Goal: Information Seeking & Learning: Learn about a topic

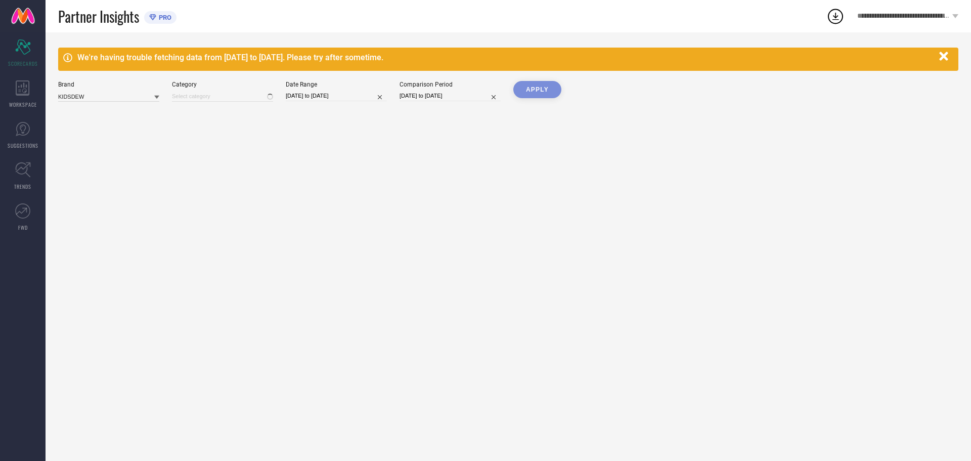
type input "All"
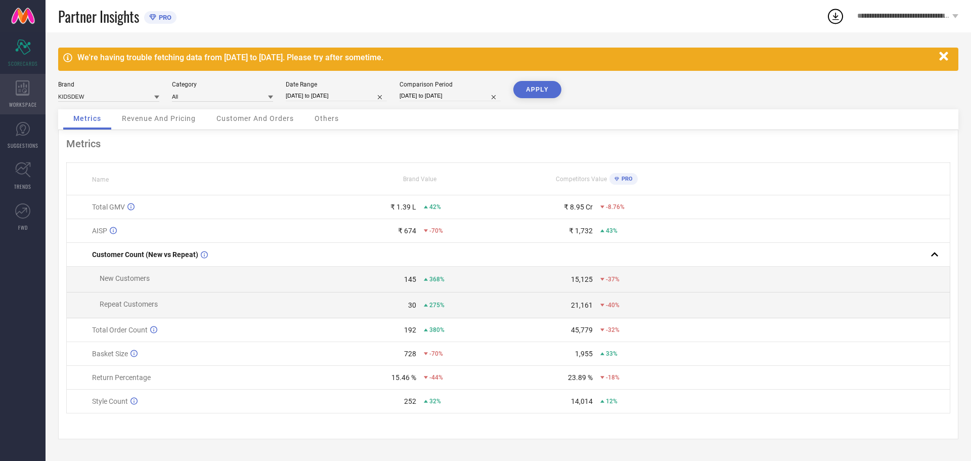
click at [13, 94] on div "WORKSPACE" at bounding box center [23, 94] width 46 height 40
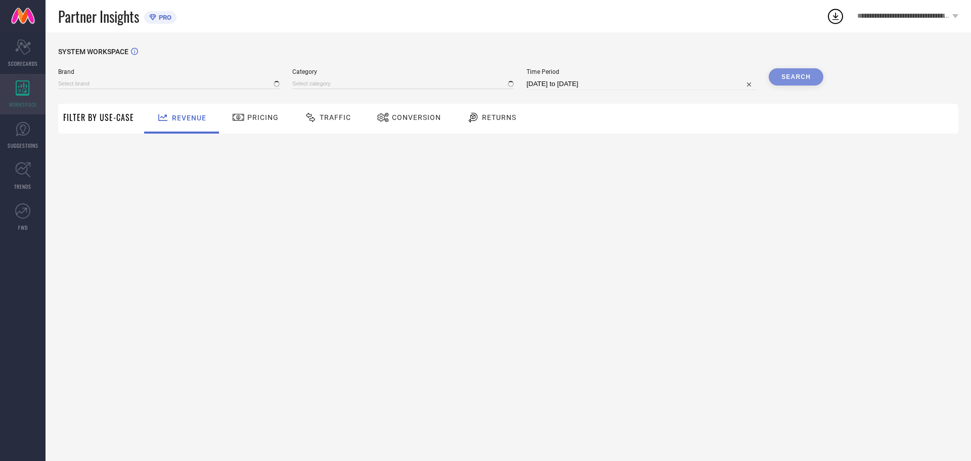
type input "KIDSDEW"
type input "All"
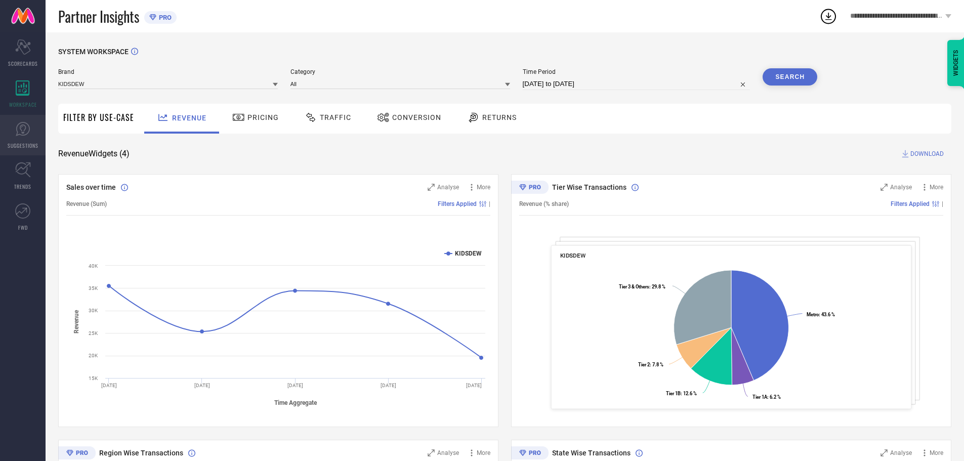
click at [27, 136] on icon at bounding box center [22, 128] width 15 height 15
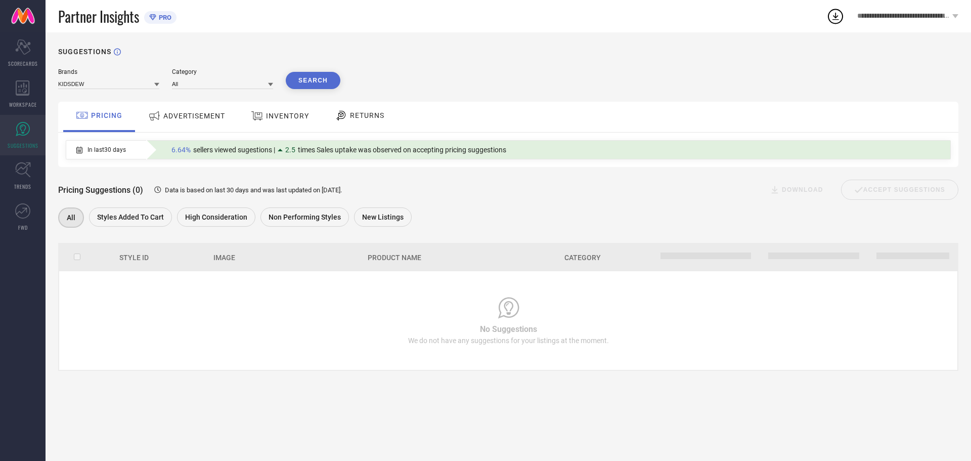
click at [207, 115] on span "ADVERTISEMENT" at bounding box center [194, 116] width 62 height 8
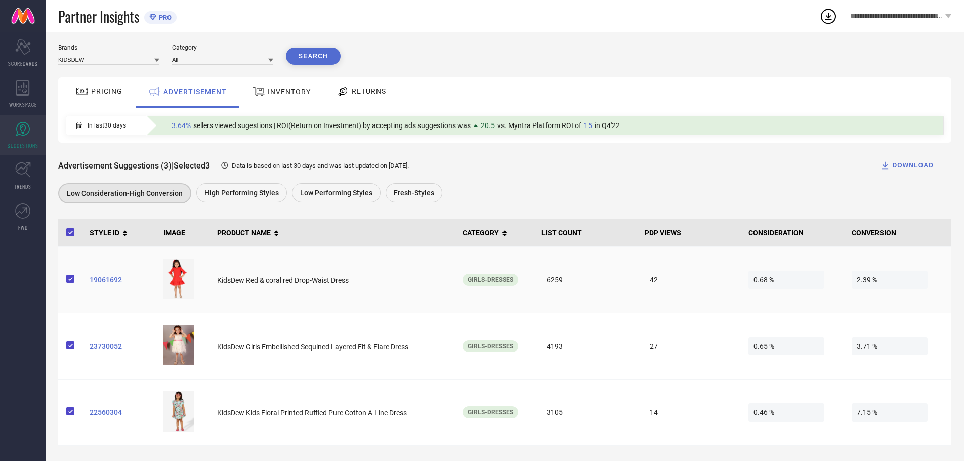
scroll to position [26, 0]
click at [238, 194] on span "High Performing Styles" at bounding box center [241, 193] width 74 height 8
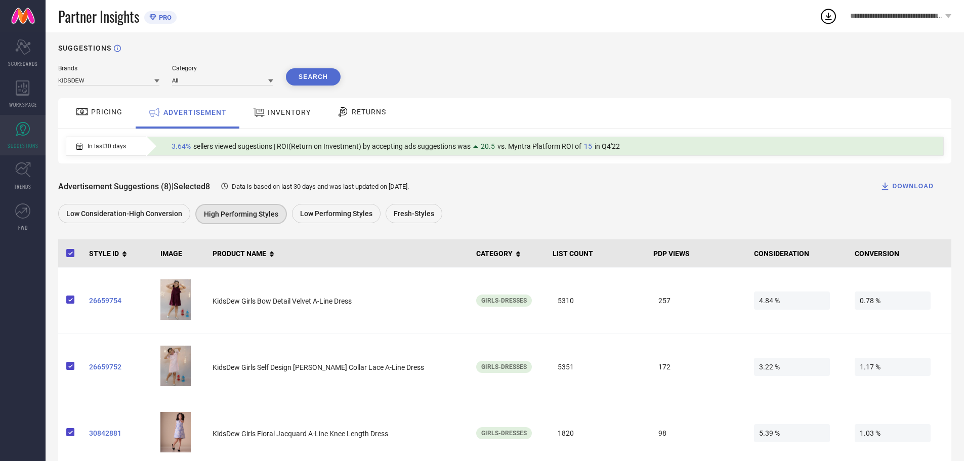
scroll to position [0, 0]
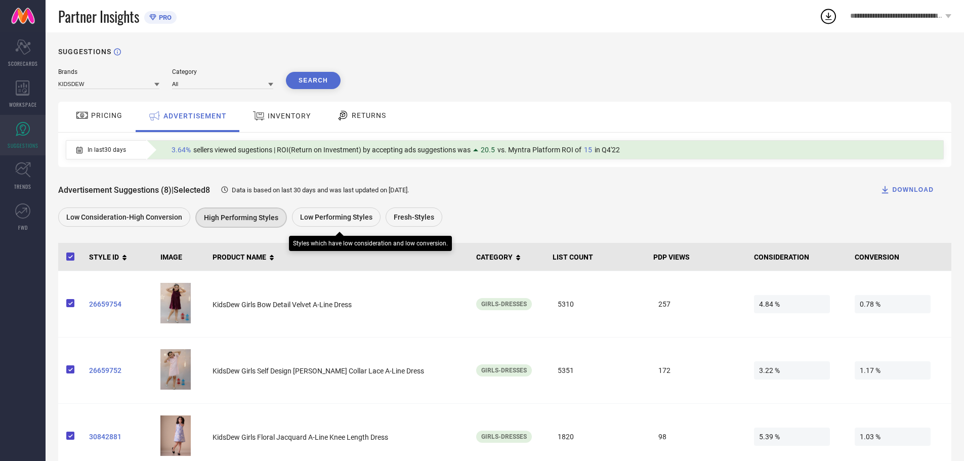
click at [318, 219] on span "Low Performing Styles" at bounding box center [336, 217] width 72 height 8
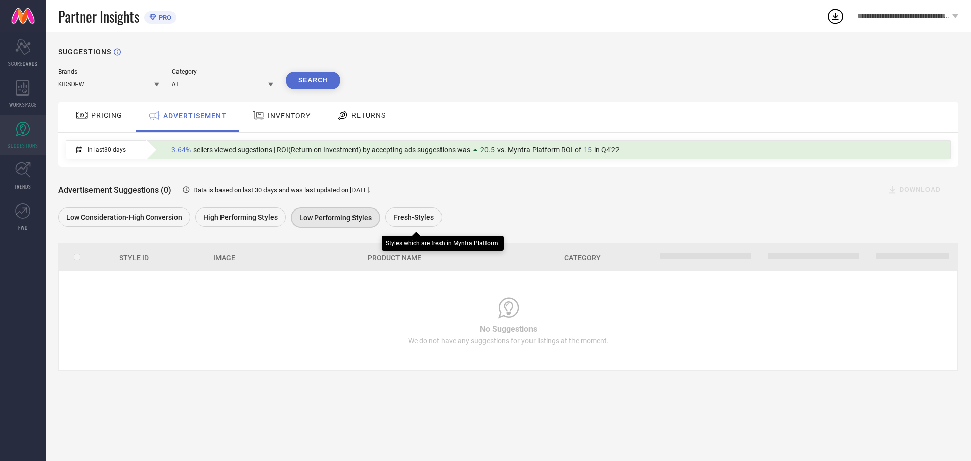
click at [401, 221] on span "Fresh-Styles" at bounding box center [414, 217] width 40 height 8
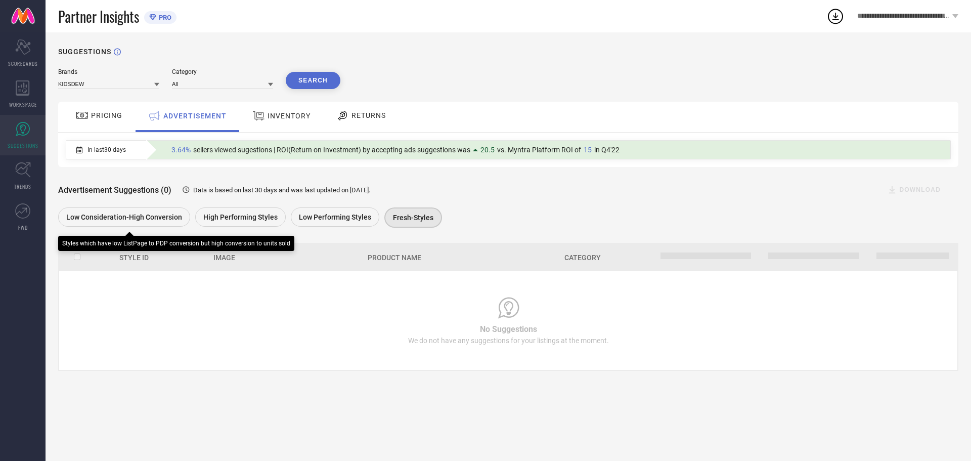
click at [134, 219] on span "Low Consideration-High Conversion" at bounding box center [124, 217] width 116 height 8
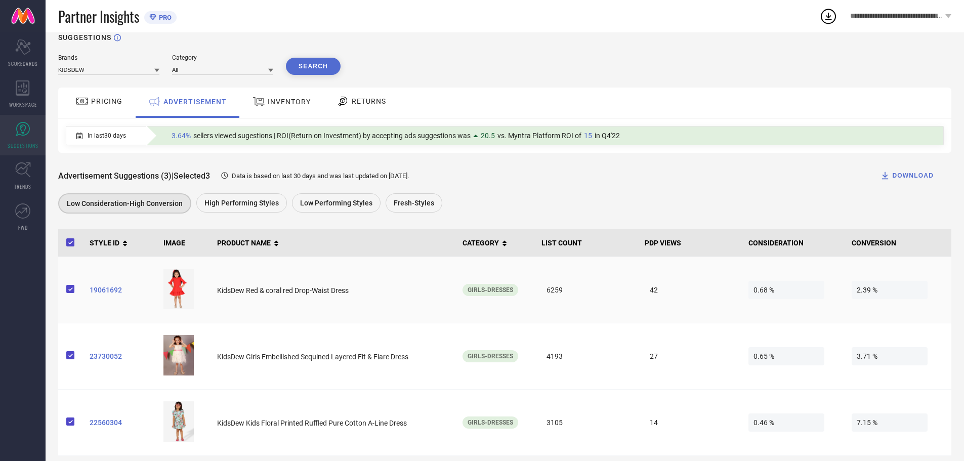
scroll to position [26, 0]
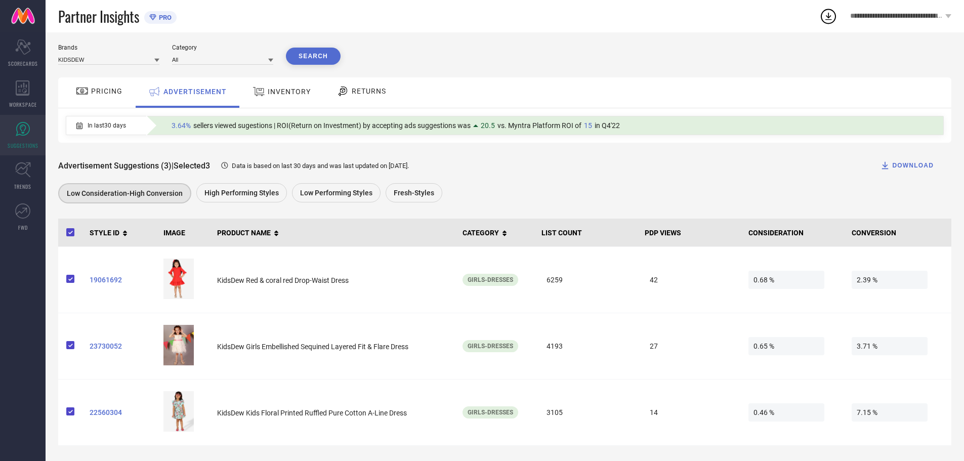
click at [282, 94] on span "INVENTORY" at bounding box center [289, 92] width 43 height 8
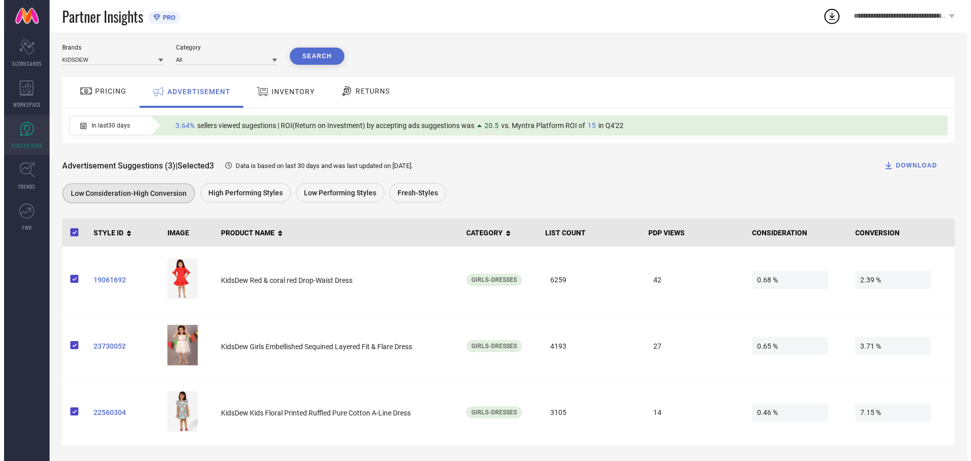
scroll to position [0, 0]
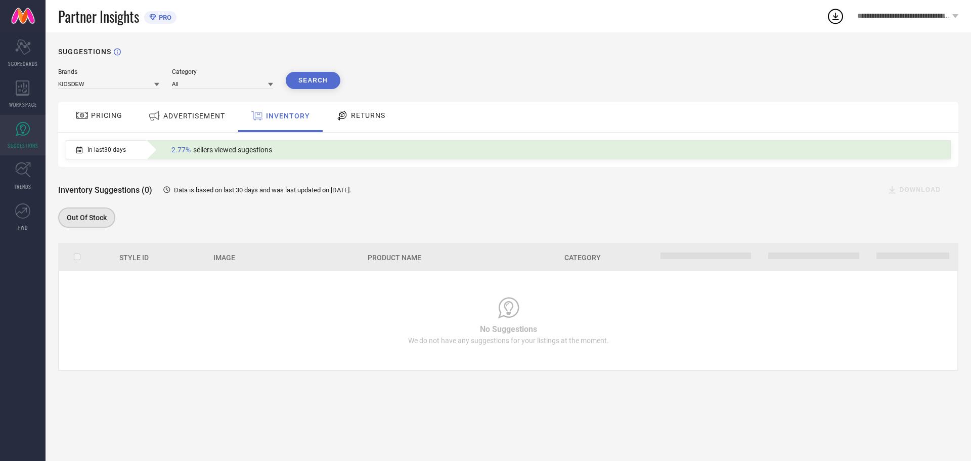
click at [375, 119] on span "RETURNS" at bounding box center [368, 115] width 34 height 8
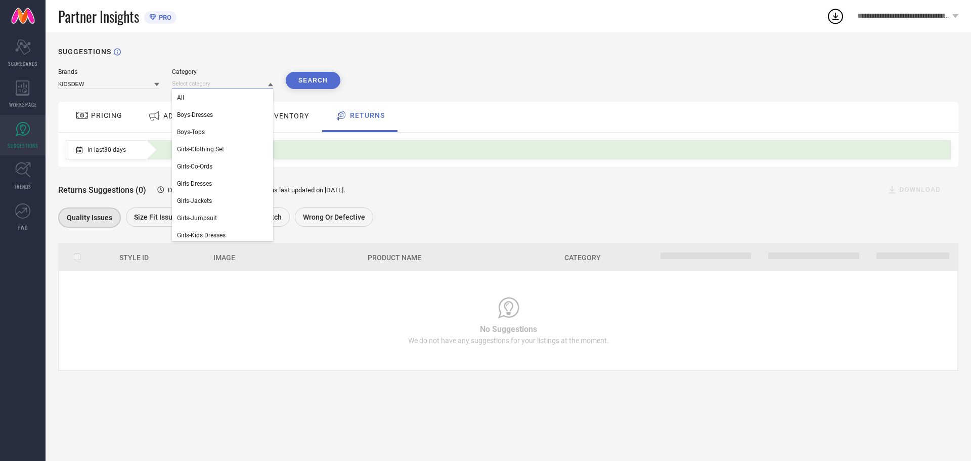
click at [216, 85] on input at bounding box center [222, 83] width 101 height 11
click at [217, 153] on span "Girls-Clothing Set" at bounding box center [200, 149] width 47 height 7
click at [240, 86] on input at bounding box center [222, 83] width 101 height 11
click at [213, 176] on div "Girls-Dresses" at bounding box center [222, 183] width 101 height 17
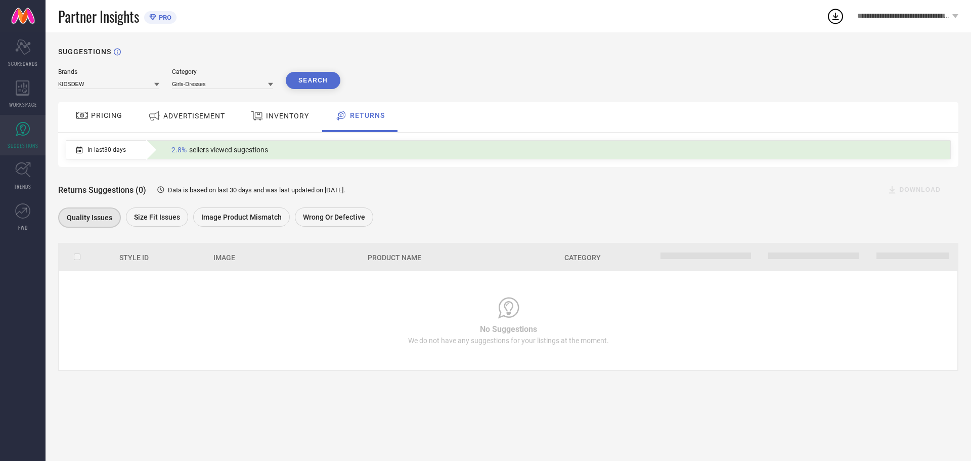
click at [311, 78] on button "Search" at bounding box center [313, 80] width 55 height 17
click at [30, 89] on div "WORKSPACE" at bounding box center [23, 94] width 46 height 40
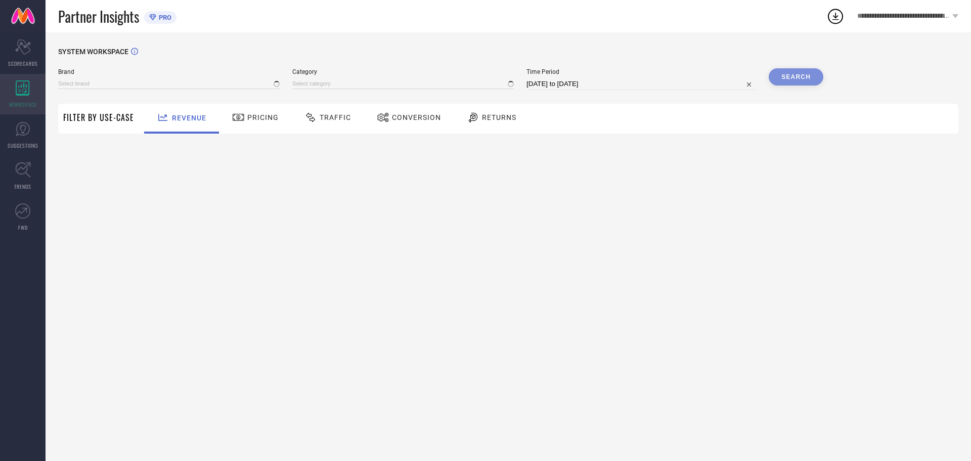
type input "KIDSDEW"
type input "All"
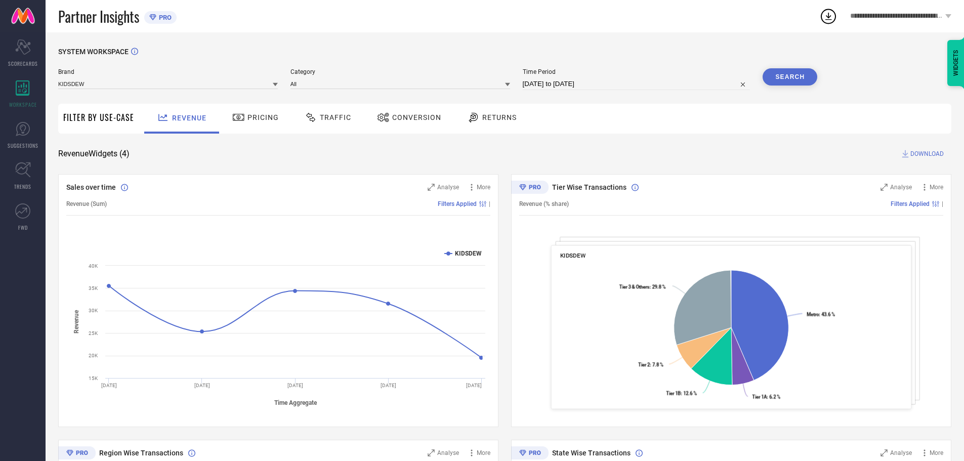
click at [269, 121] on span "Pricing" at bounding box center [262, 117] width 31 height 8
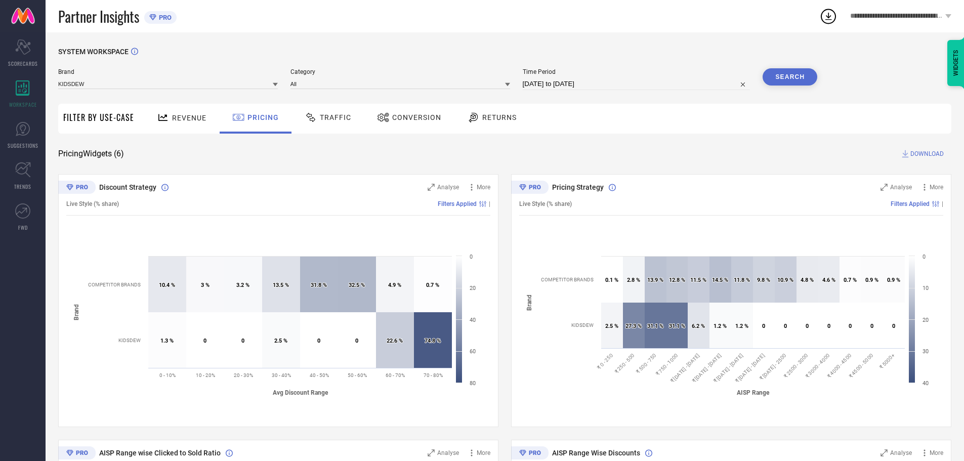
click at [306, 124] on div "Traffic" at bounding box center [328, 117] width 52 height 17
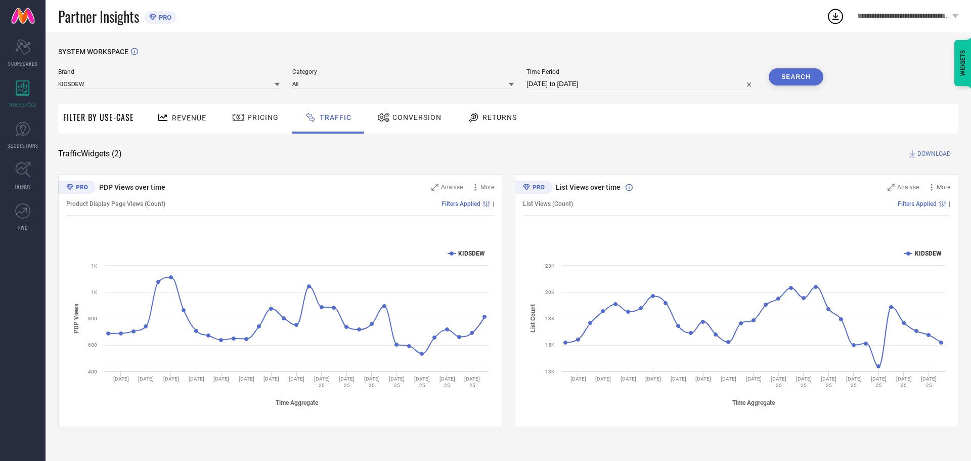
click at [423, 121] on span "Conversion" at bounding box center [417, 117] width 49 height 8
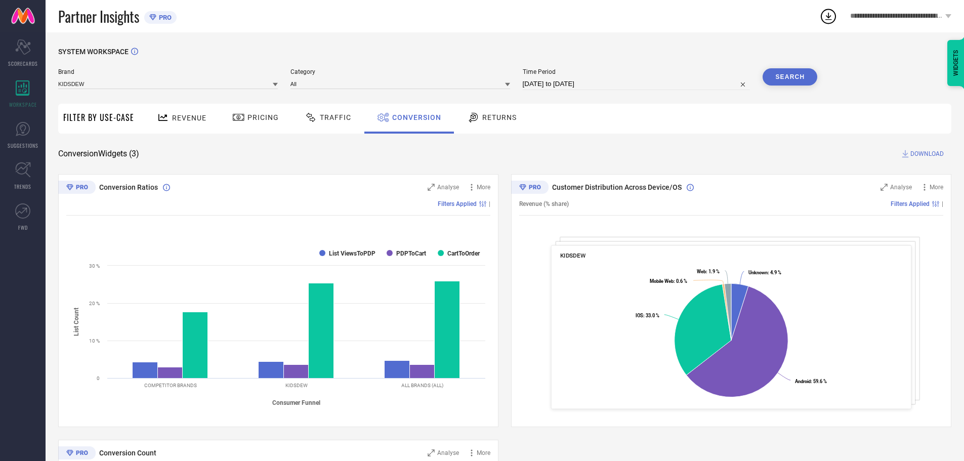
click at [499, 117] on span "Returns" at bounding box center [499, 117] width 34 height 8
